Goal: Task Accomplishment & Management: Complete application form

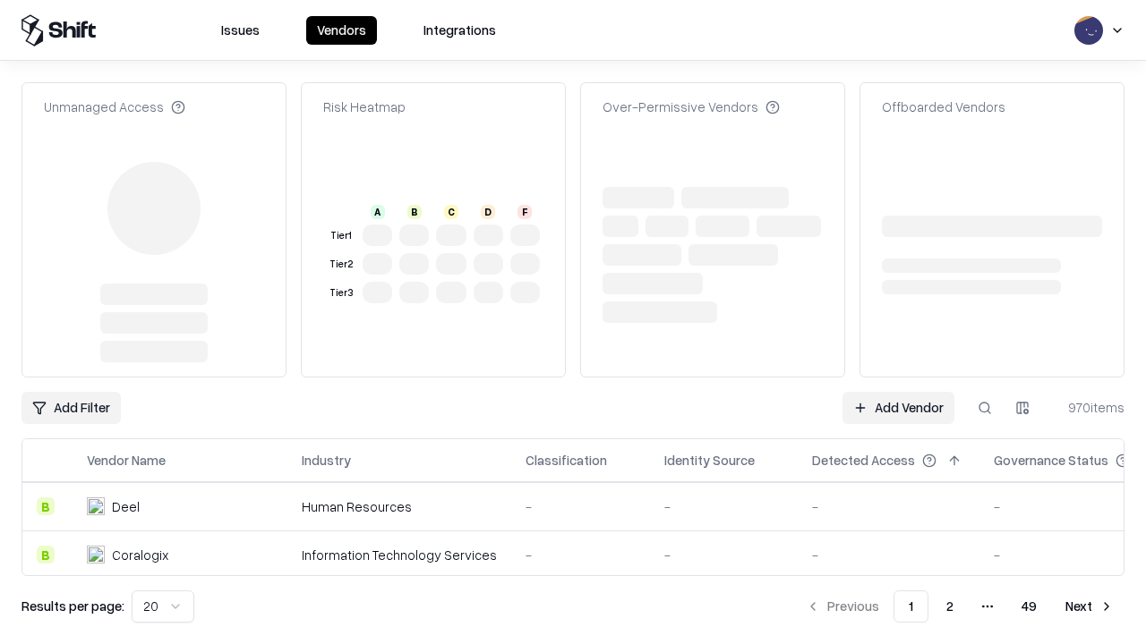
click at [898, 392] on link "Add Vendor" at bounding box center [898, 408] width 112 height 32
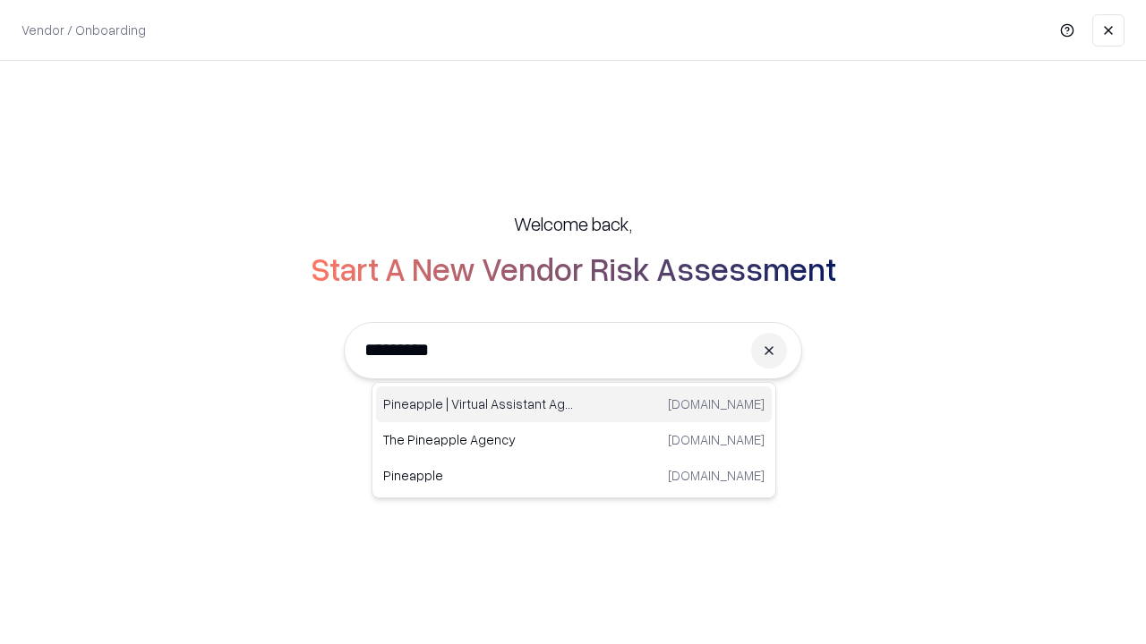
click at [574, 405] on div "Pineapple | Virtual Assistant Agency [DOMAIN_NAME]" at bounding box center [574, 405] width 396 height 36
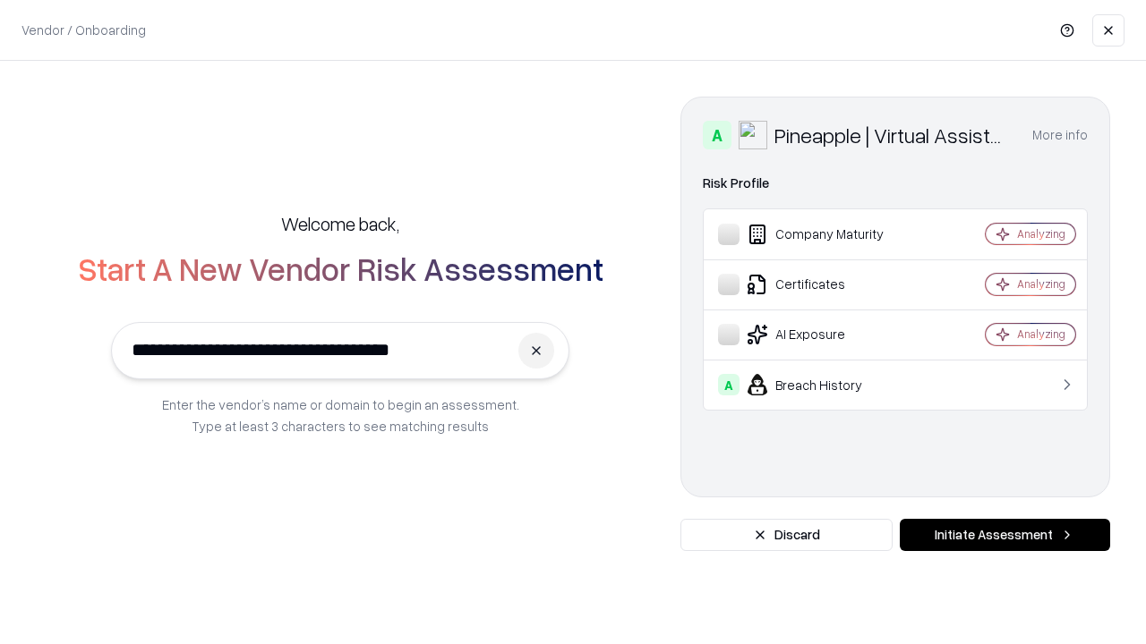
type input "**********"
click at [1004, 535] on button "Initiate Assessment" at bounding box center [1004, 535] width 210 height 32
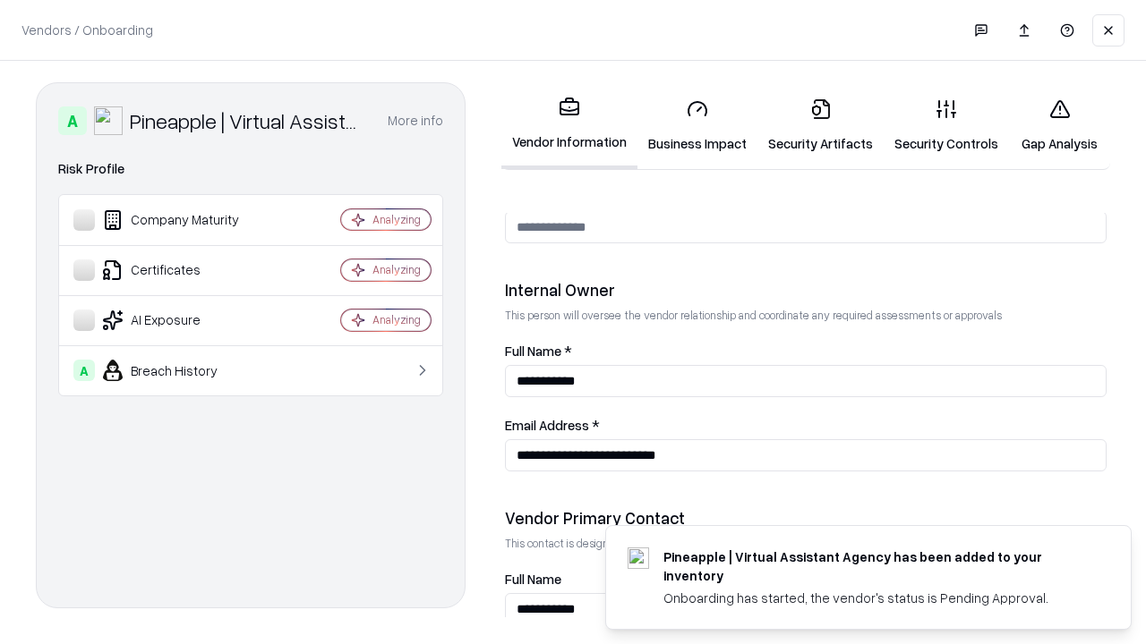
scroll to position [927, 0]
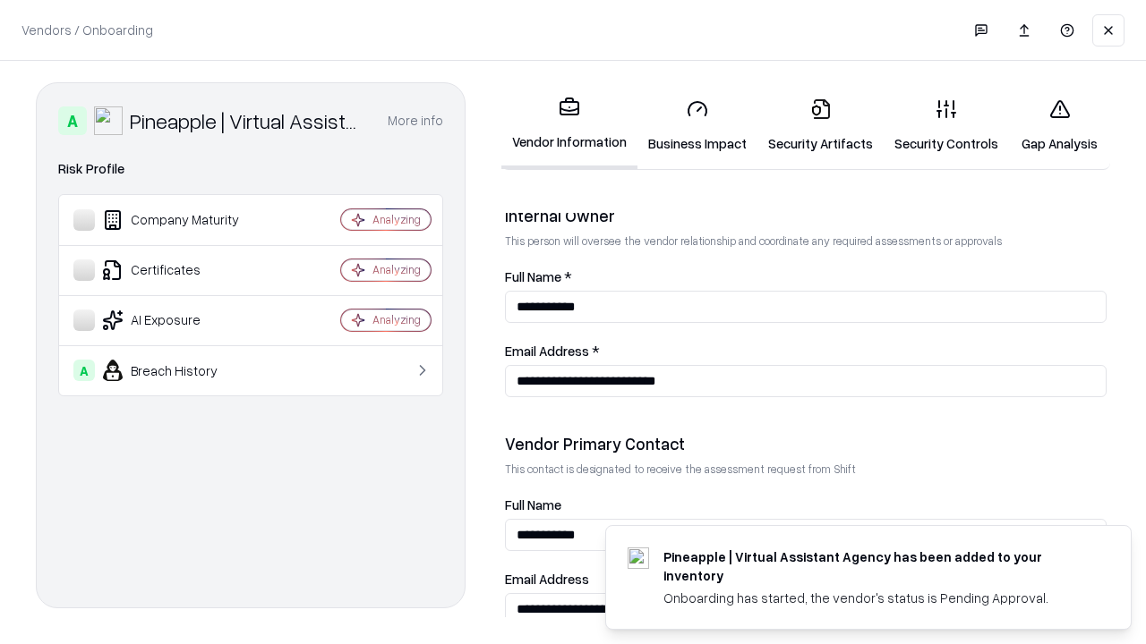
click at [820, 125] on link "Security Artifacts" at bounding box center [820, 125] width 126 height 83
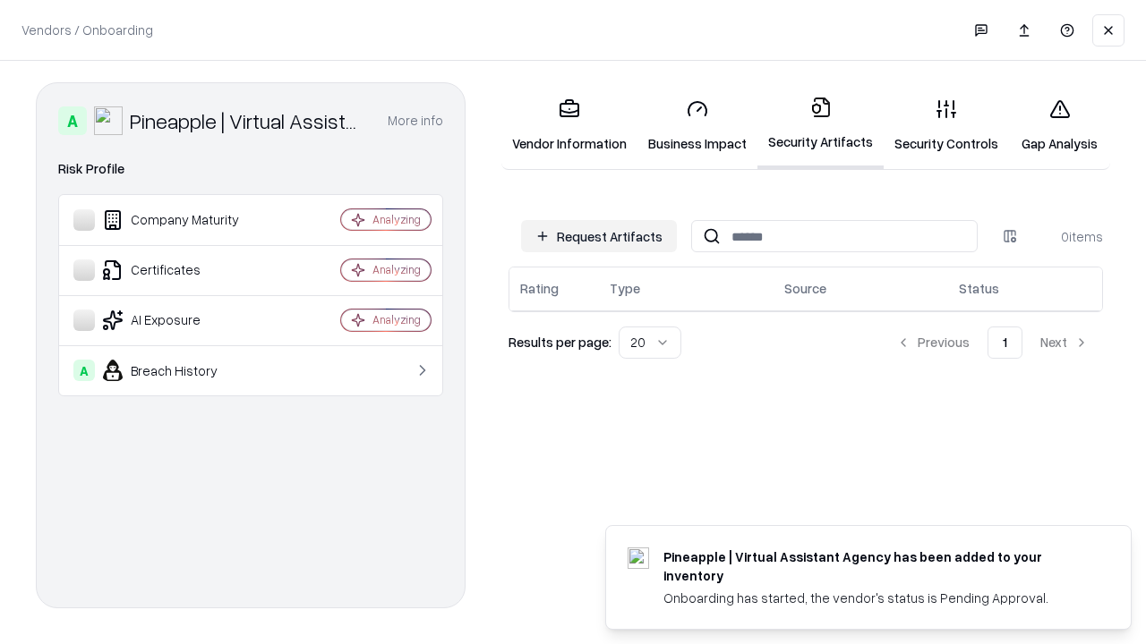
click at [599, 236] on button "Request Artifacts" at bounding box center [599, 236] width 156 height 32
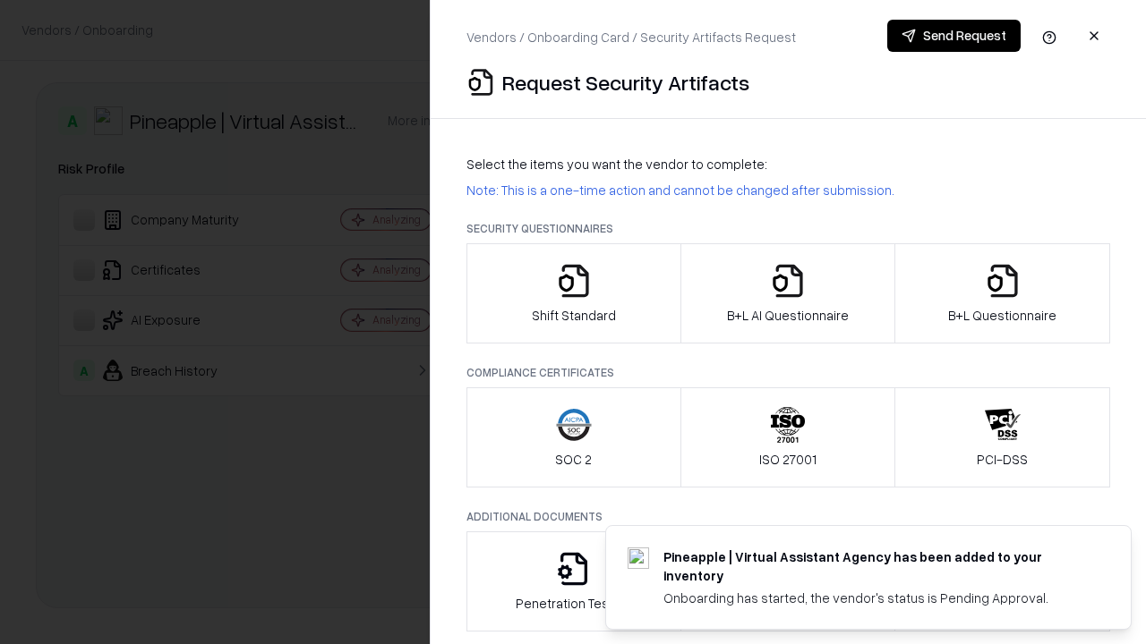
click at [1001, 294] on icon "button" at bounding box center [1002, 281] width 36 height 36
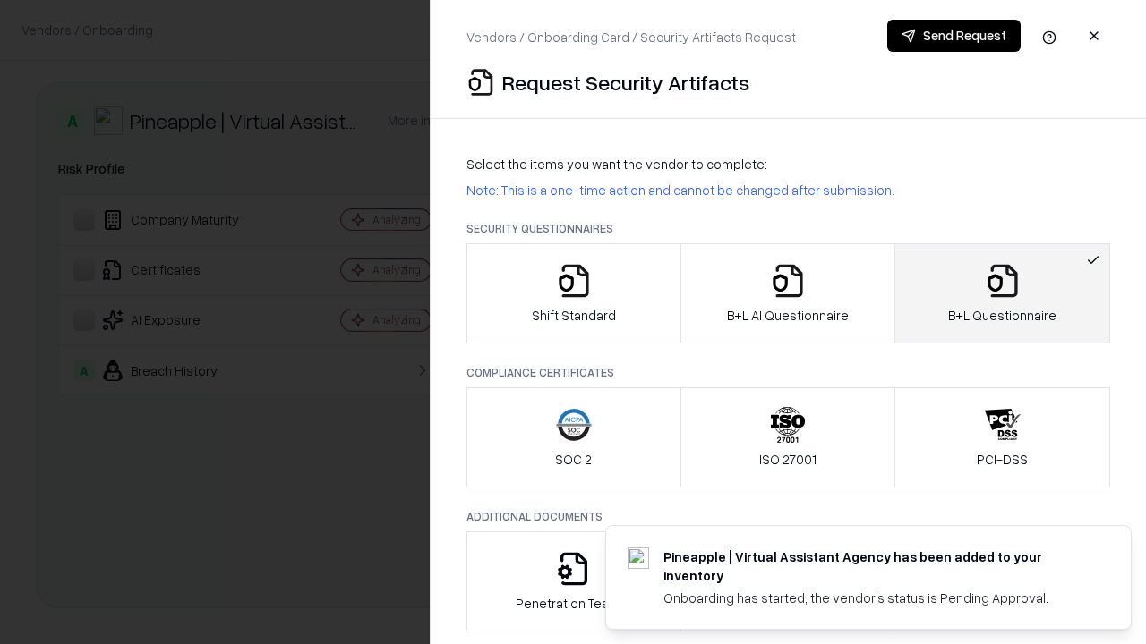
click at [787, 294] on icon "button" at bounding box center [788, 281] width 36 height 36
click at [953, 36] on button "Send Request" at bounding box center [953, 36] width 133 height 32
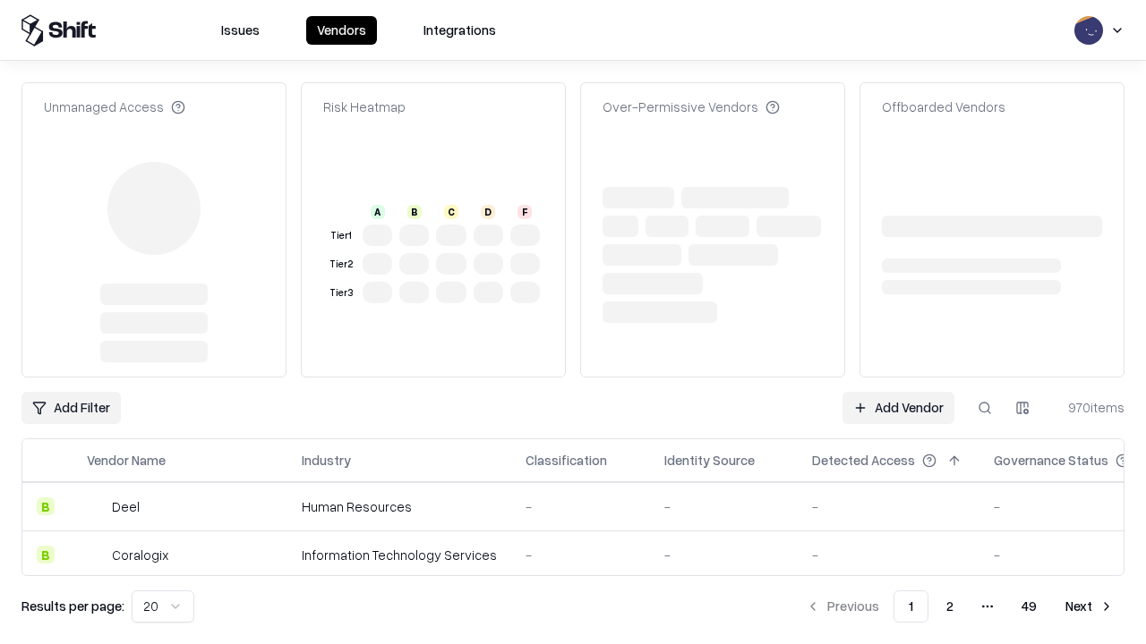
click at [898, 392] on link "Add Vendor" at bounding box center [898, 408] width 112 height 32
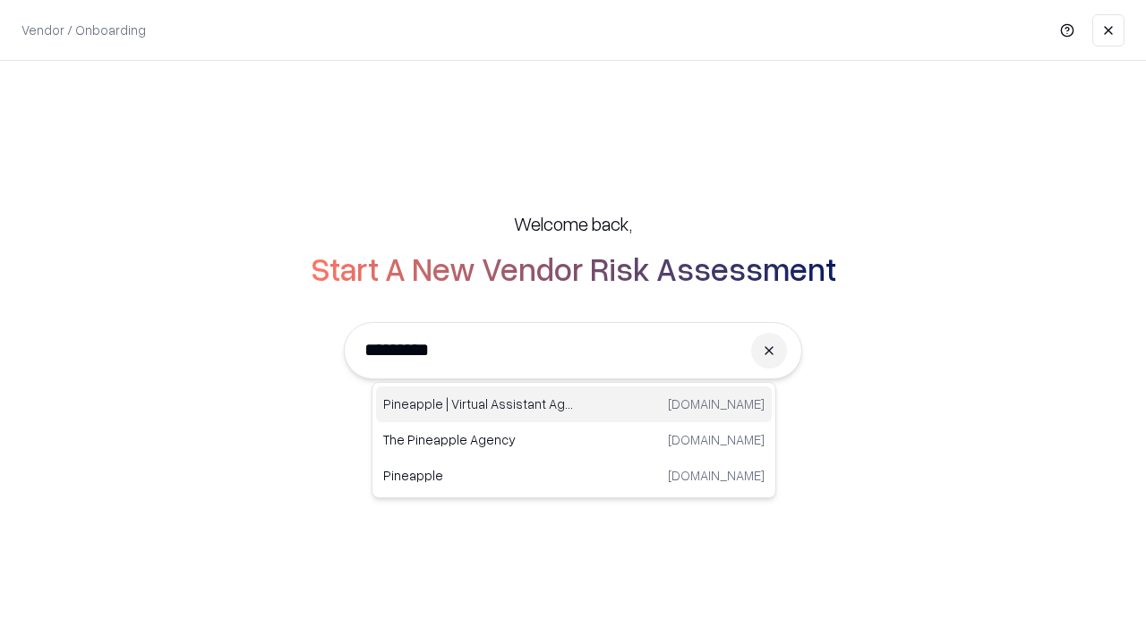
click at [574, 405] on div "Pineapple | Virtual Assistant Agency [DOMAIN_NAME]" at bounding box center [574, 405] width 396 height 36
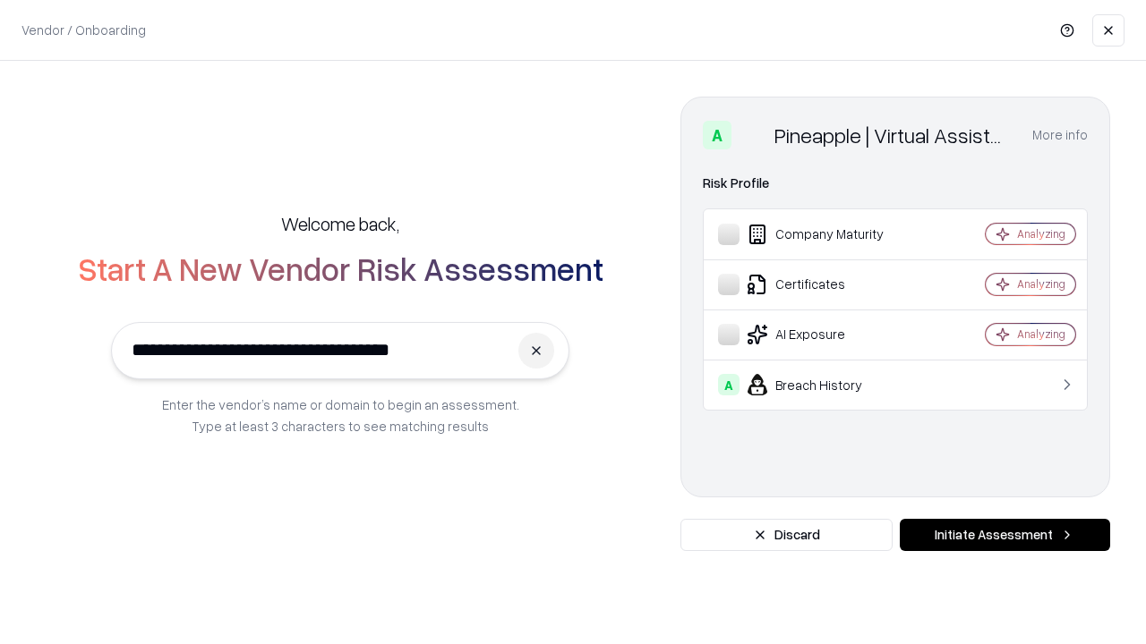
type input "**********"
click at [1004, 535] on button "Initiate Assessment" at bounding box center [1004, 535] width 210 height 32
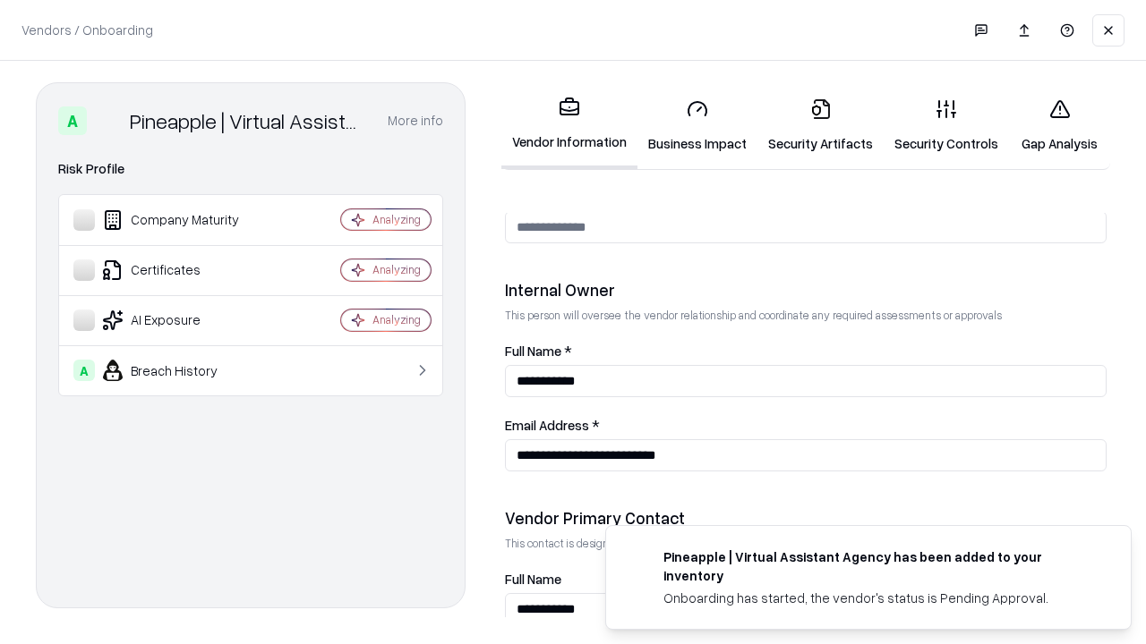
scroll to position [927, 0]
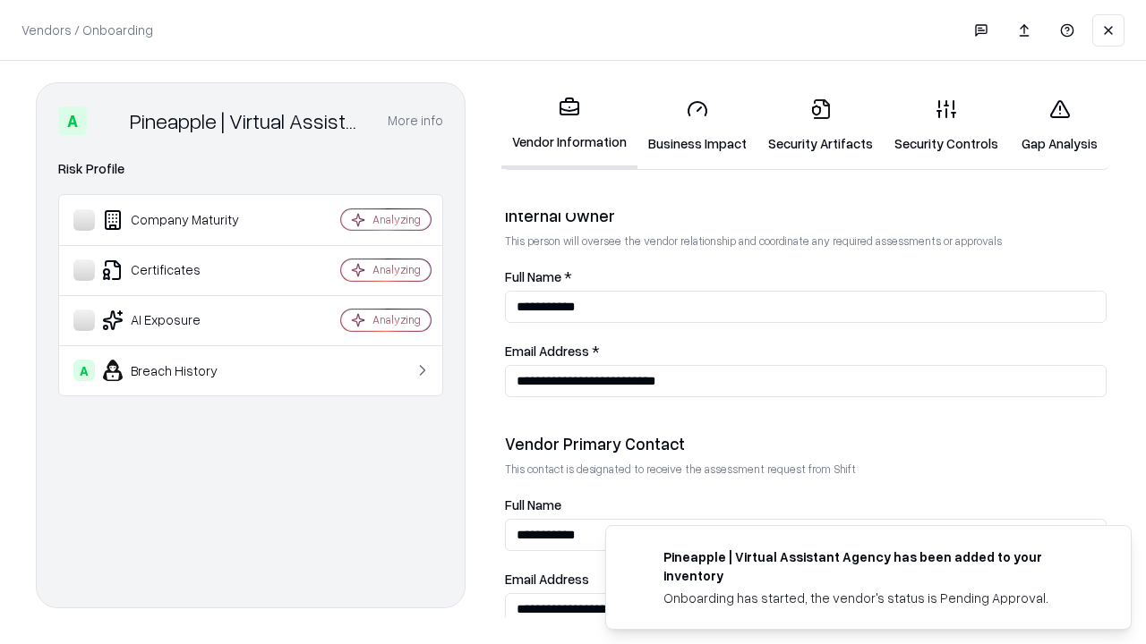
click at [1059, 125] on link "Gap Analysis" at bounding box center [1059, 125] width 101 height 83
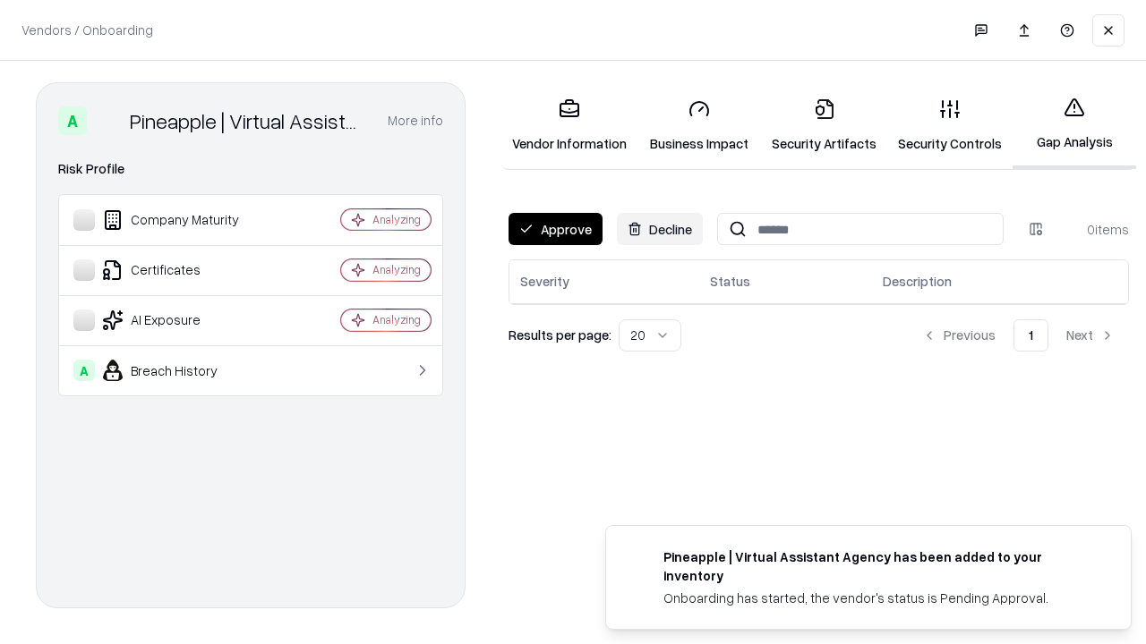
click at [555, 229] on button "Approve" at bounding box center [555, 229] width 94 height 32
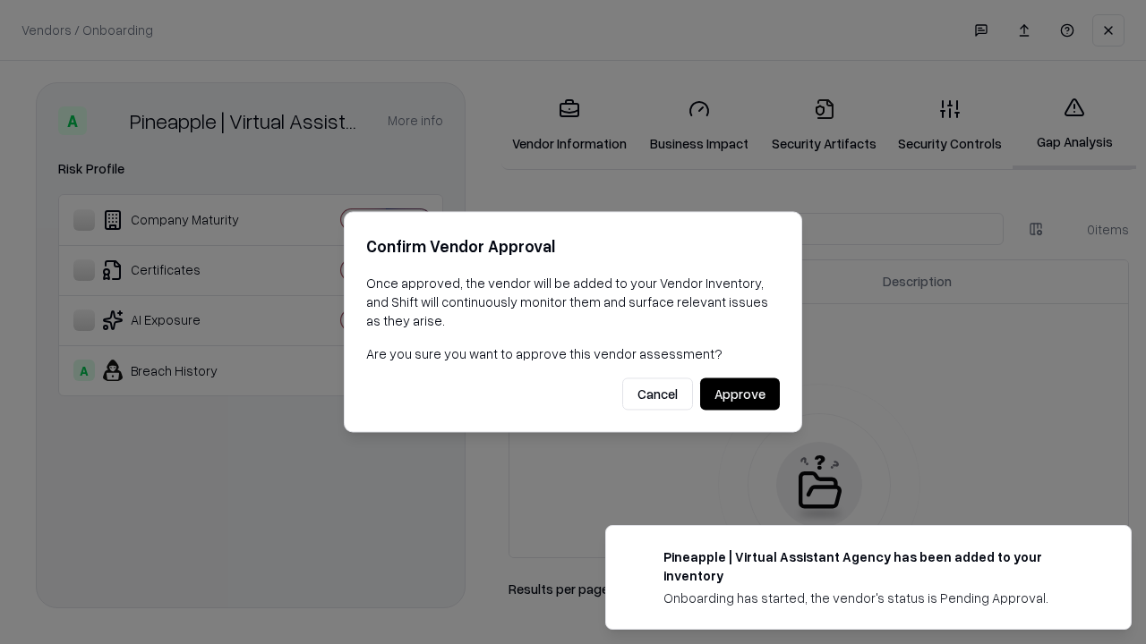
click at [739, 394] on button "Approve" at bounding box center [740, 395] width 80 height 32
